Goal: Information Seeking & Learning: Learn about a topic

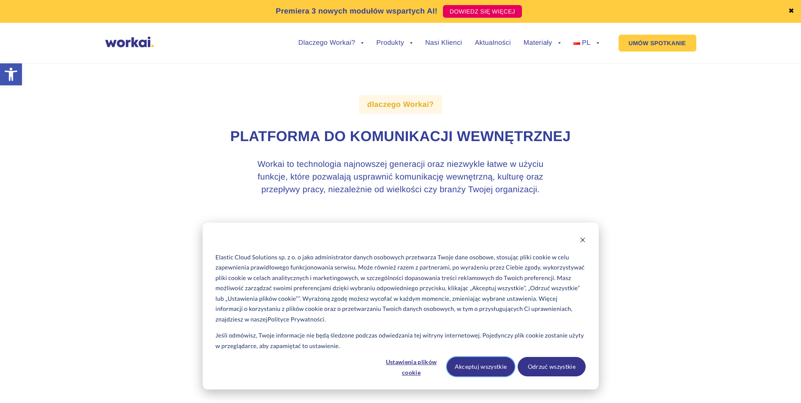
click at [497, 363] on button "Akceptuj wszystkie" at bounding box center [481, 366] width 68 height 19
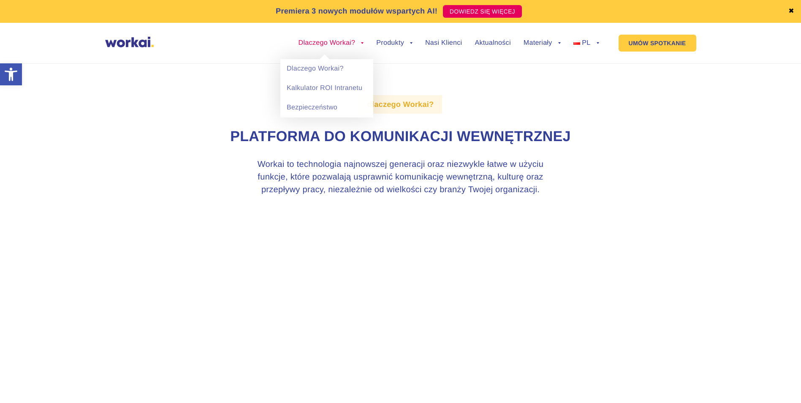
click at [301, 43] on link "Dlaczego Workai?" at bounding box center [331, 43] width 65 height 7
click at [320, 68] on link "Dlaczego Workai?" at bounding box center [326, 68] width 93 height 19
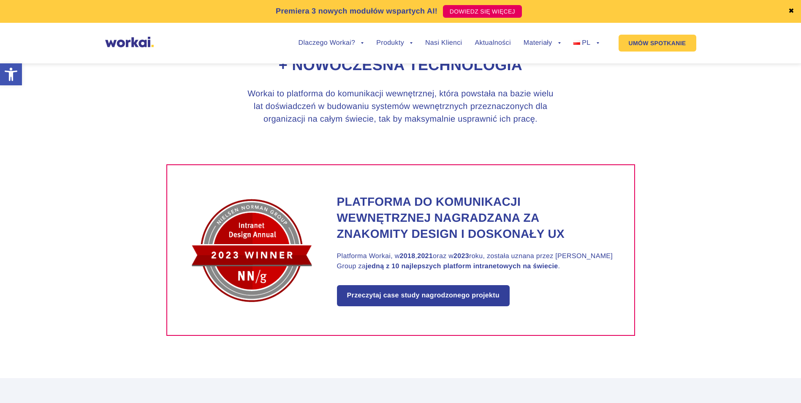
scroll to position [676, 0]
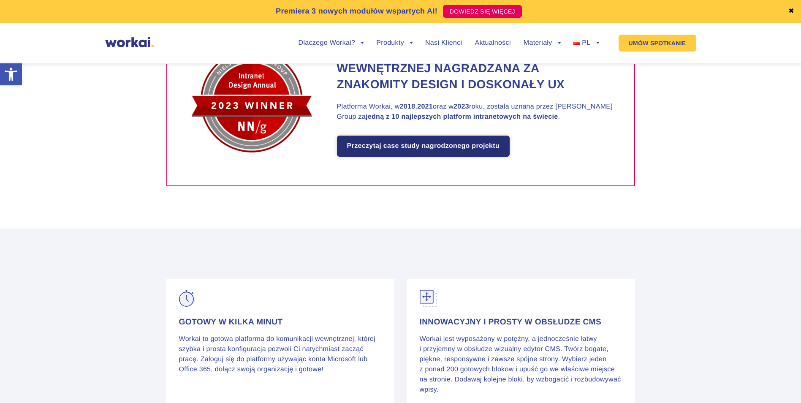
click at [413, 152] on link "Przeczytaj case study nagrodzonego projektu" at bounding box center [423, 146] width 173 height 21
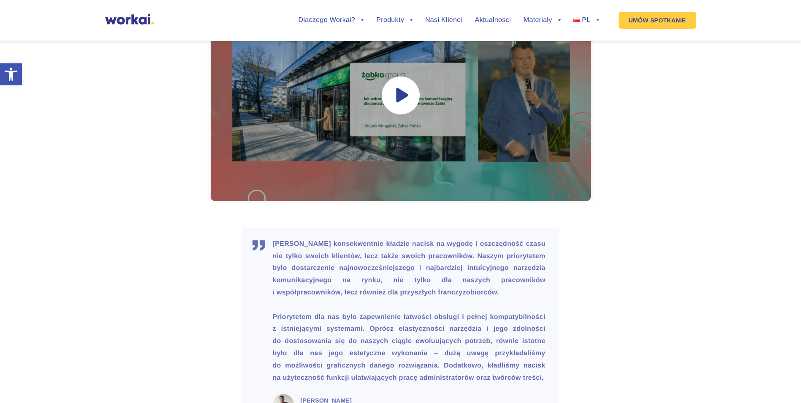
scroll to position [2534, 0]
